Goal: Task Accomplishment & Management: Manage account settings

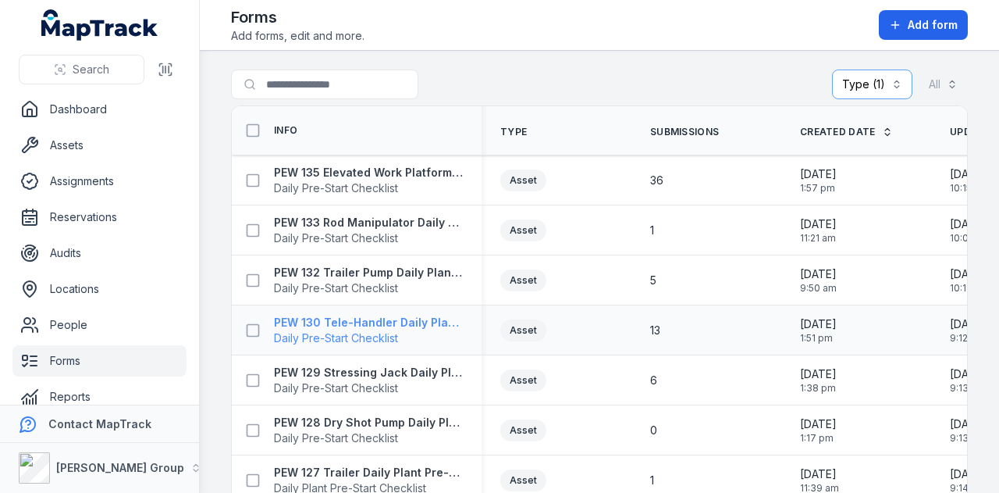
click at [406, 316] on strong "PEW 130 Tele-Handler Daily Plant Pre-Start" at bounding box center [368, 323] width 189 height 16
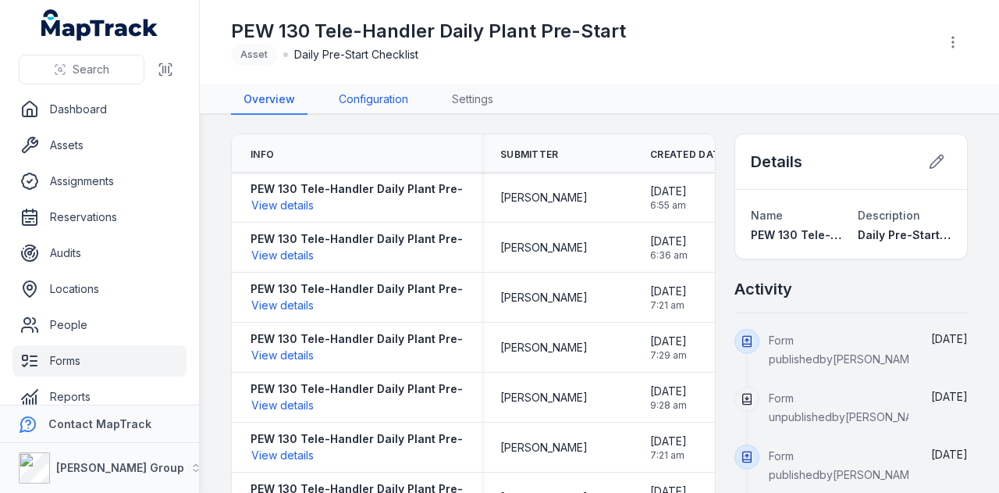
click at [376, 96] on link "Configuration" at bounding box center [373, 100] width 94 height 30
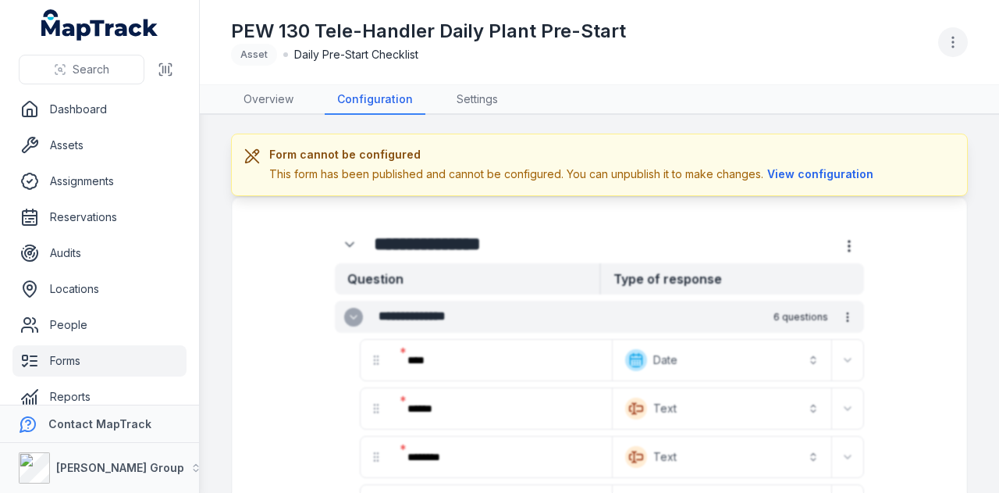
click at [943, 48] on button "button" at bounding box center [954, 42] width 30 height 30
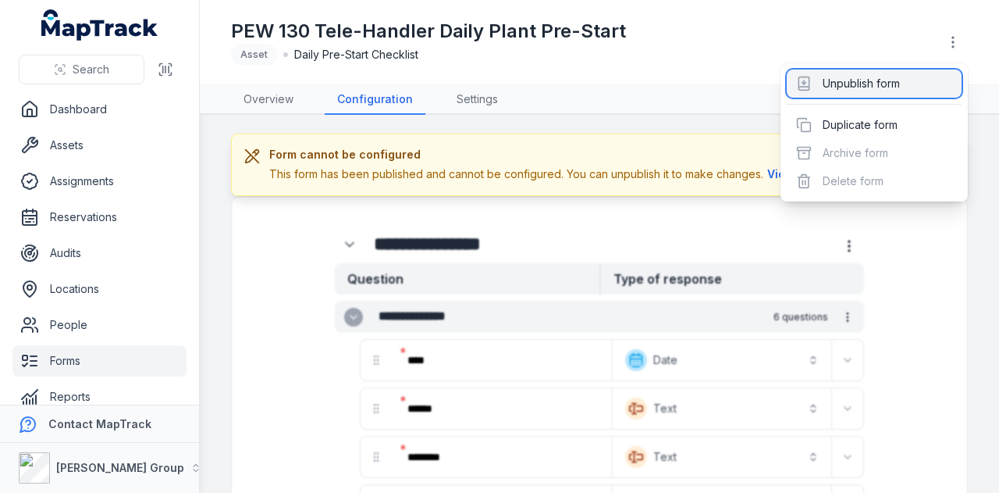
click at [927, 84] on div "Unpublish form" at bounding box center [874, 83] width 175 height 28
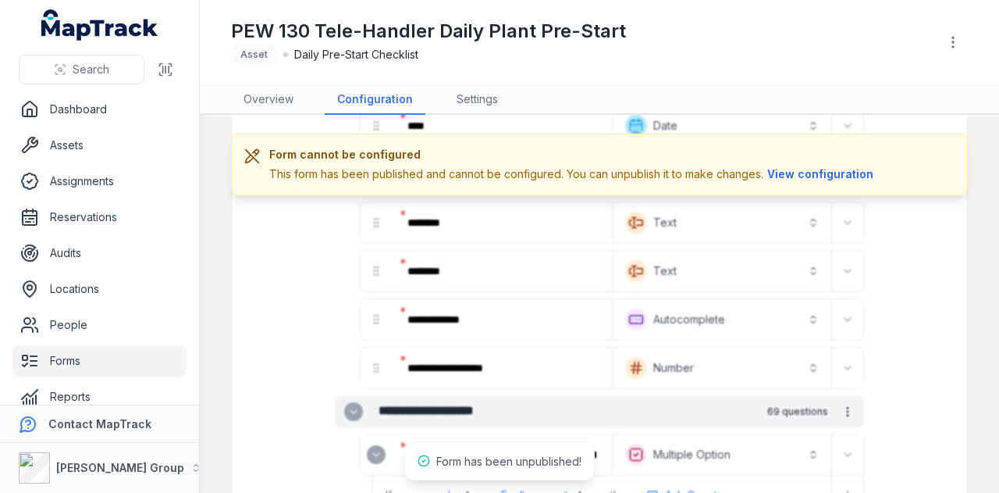
scroll to position [547, 0]
